Goal: Task Accomplishment & Management: Use online tool/utility

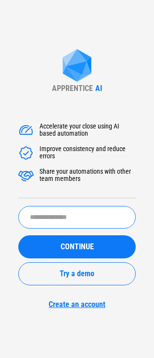
click at [51, 224] on input "text" at bounding box center [77, 217] width 118 height 23
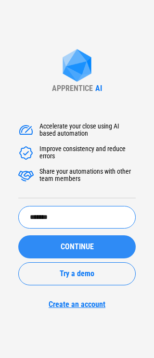
type input "*******"
click at [38, 241] on button "CONTINUE" at bounding box center [77, 247] width 118 height 23
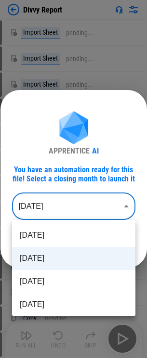
click at [40, 208] on body "Divvy Report Import Sheet pending... Import Sheet pending... Import Sheet pendi…" at bounding box center [73, 179] width 147 height 358
click at [61, 277] on li "[DATE]" at bounding box center [73, 281] width 123 height 23
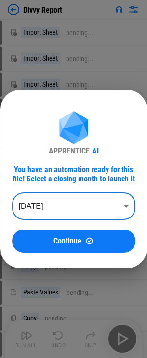
type input "********"
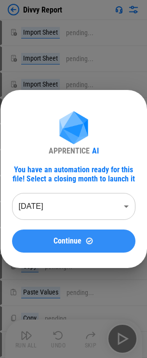
click at [40, 243] on div "Continue" at bounding box center [74, 241] width 100 height 8
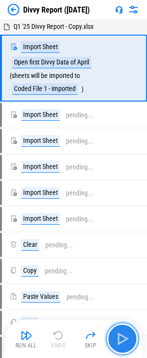
click at [119, 337] on img "button" at bounding box center [122, 338] width 15 height 15
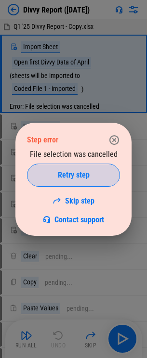
click at [68, 176] on span "Retry step" at bounding box center [74, 176] width 32 height 8
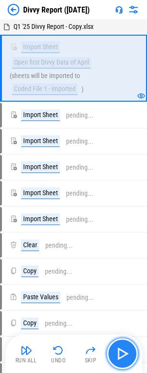
click at [128, 354] on img "button" at bounding box center [122, 353] width 15 height 15
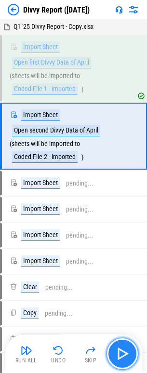
click at [124, 353] on img "button" at bounding box center [122, 353] width 15 height 15
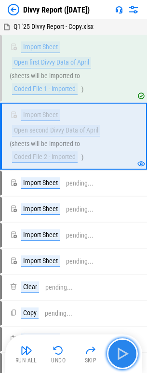
click at [118, 344] on button "button" at bounding box center [122, 353] width 31 height 31
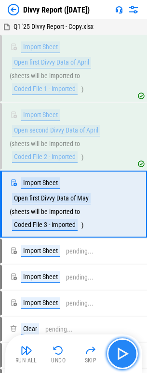
click at [117, 349] on img "button" at bounding box center [122, 353] width 15 height 15
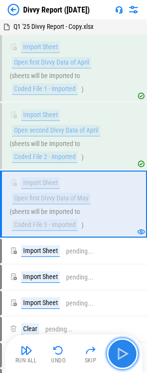
click at [117, 351] on img "button" at bounding box center [122, 353] width 15 height 15
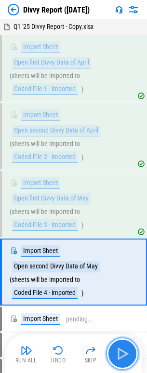
click at [119, 352] on img "button" at bounding box center [122, 353] width 15 height 15
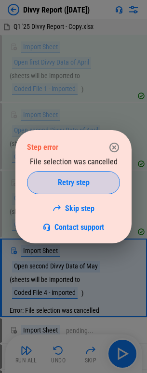
click at [72, 173] on button "Retry step" at bounding box center [73, 182] width 93 height 23
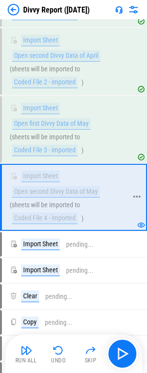
scroll to position [96, 0]
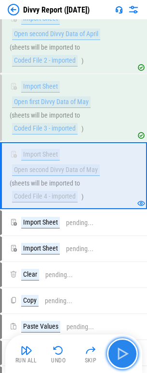
click at [122, 357] on img "button" at bounding box center [122, 353] width 15 height 15
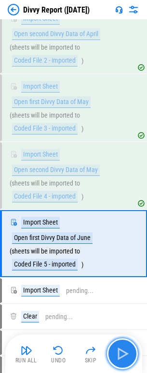
click at [117, 352] on img "button" at bounding box center [122, 353] width 15 height 15
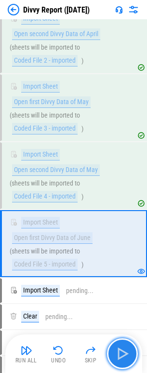
click at [131, 354] on button "button" at bounding box center [122, 353] width 31 height 31
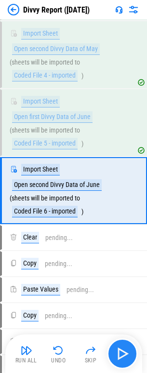
scroll to position [222, 0]
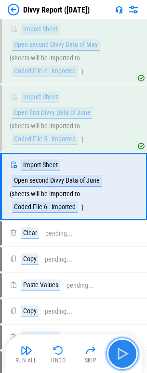
click at [127, 351] on img "button" at bounding box center [122, 353] width 15 height 15
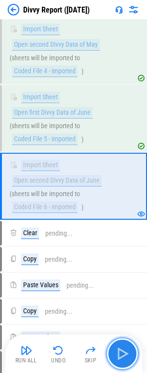
click at [124, 345] on button "button" at bounding box center [122, 353] width 31 height 31
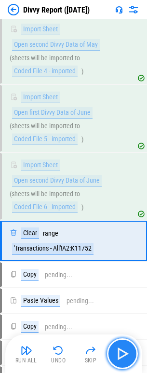
click at [121, 350] on img "button" at bounding box center [122, 353] width 15 height 15
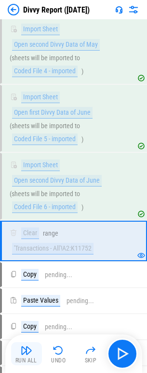
click at [30, 355] on img "button" at bounding box center [27, 350] width 12 height 12
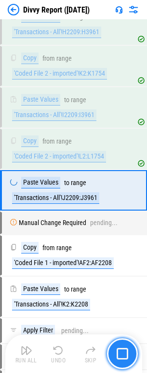
scroll to position [1136, 0]
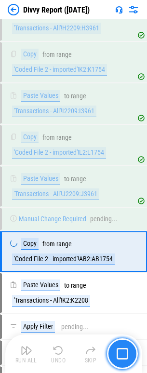
click at [123, 356] on img "button" at bounding box center [123, 354] width 12 height 12
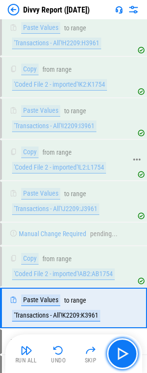
scroll to position [1156, 0]
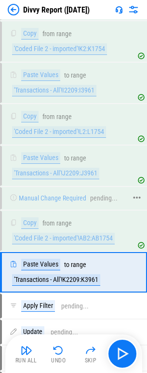
click at [74, 196] on div "Manual Change Required" at bounding box center [52, 198] width 67 height 7
click at [134, 199] on icon at bounding box center [136, 197] width 9 height 9
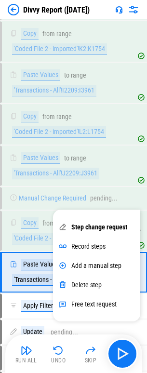
click at [32, 229] on div "Copy from range 'Coded File 2 - imported'!AB2:AB1754" at bounding box center [68, 230] width 117 height 27
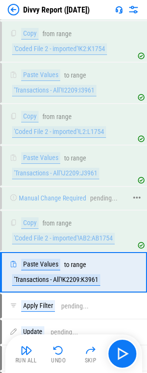
click at [93, 202] on div "pending..." at bounding box center [103, 198] width 27 height 7
click at [75, 199] on div "Manual Change Required" at bounding box center [52, 198] width 67 height 7
click at [91, 199] on div "pending..." at bounding box center [103, 198] width 27 height 7
click at [136, 198] on icon at bounding box center [136, 198] width 7 height 2
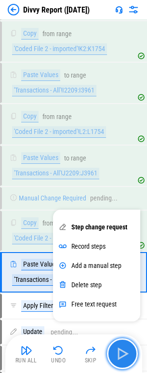
click at [125, 355] on img "button" at bounding box center [122, 353] width 15 height 15
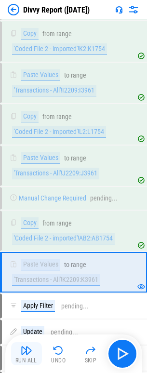
click at [20, 354] on button "Run All" at bounding box center [26, 353] width 31 height 23
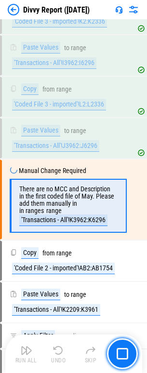
scroll to position [1197, 0]
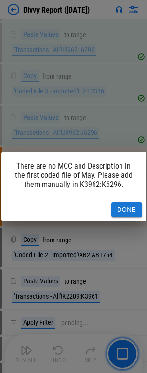
click at [117, 208] on button "Done" at bounding box center [126, 209] width 31 height 15
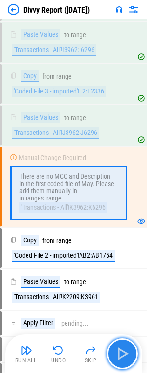
click at [114, 354] on button "button" at bounding box center [122, 353] width 31 height 31
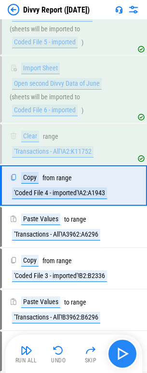
scroll to position [318, 0]
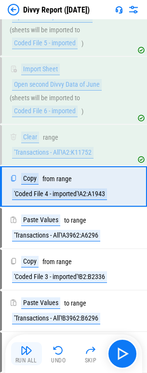
click at [21, 357] on div "Run All" at bounding box center [26, 360] width 22 height 6
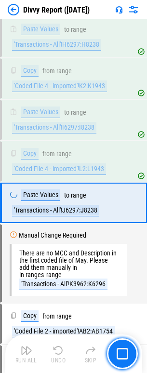
scroll to position [1136, 0]
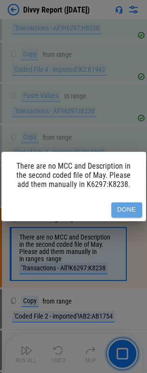
click at [122, 210] on button "Done" at bounding box center [126, 209] width 31 height 15
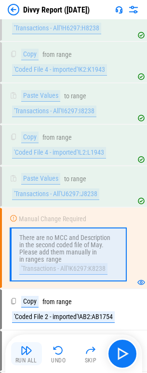
click at [28, 350] on img "button" at bounding box center [27, 350] width 12 height 12
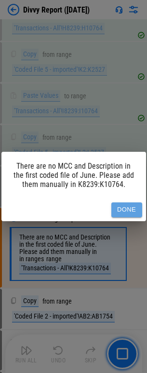
click at [125, 213] on button "Done" at bounding box center [126, 209] width 31 height 15
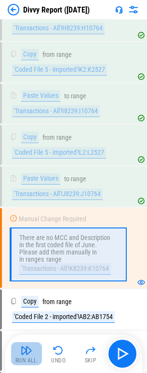
click at [27, 353] on img "button" at bounding box center [27, 350] width 12 height 12
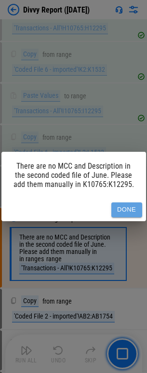
click at [136, 208] on button "Done" at bounding box center [126, 209] width 31 height 15
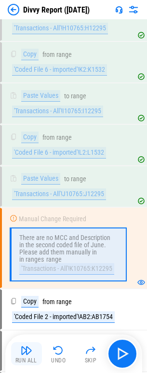
click at [20, 350] on button "Run All" at bounding box center [26, 353] width 31 height 23
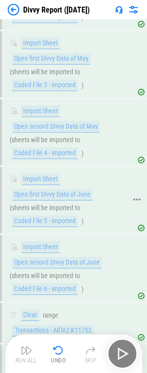
scroll to position [0, 0]
